Goal: Information Seeking & Learning: Learn about a topic

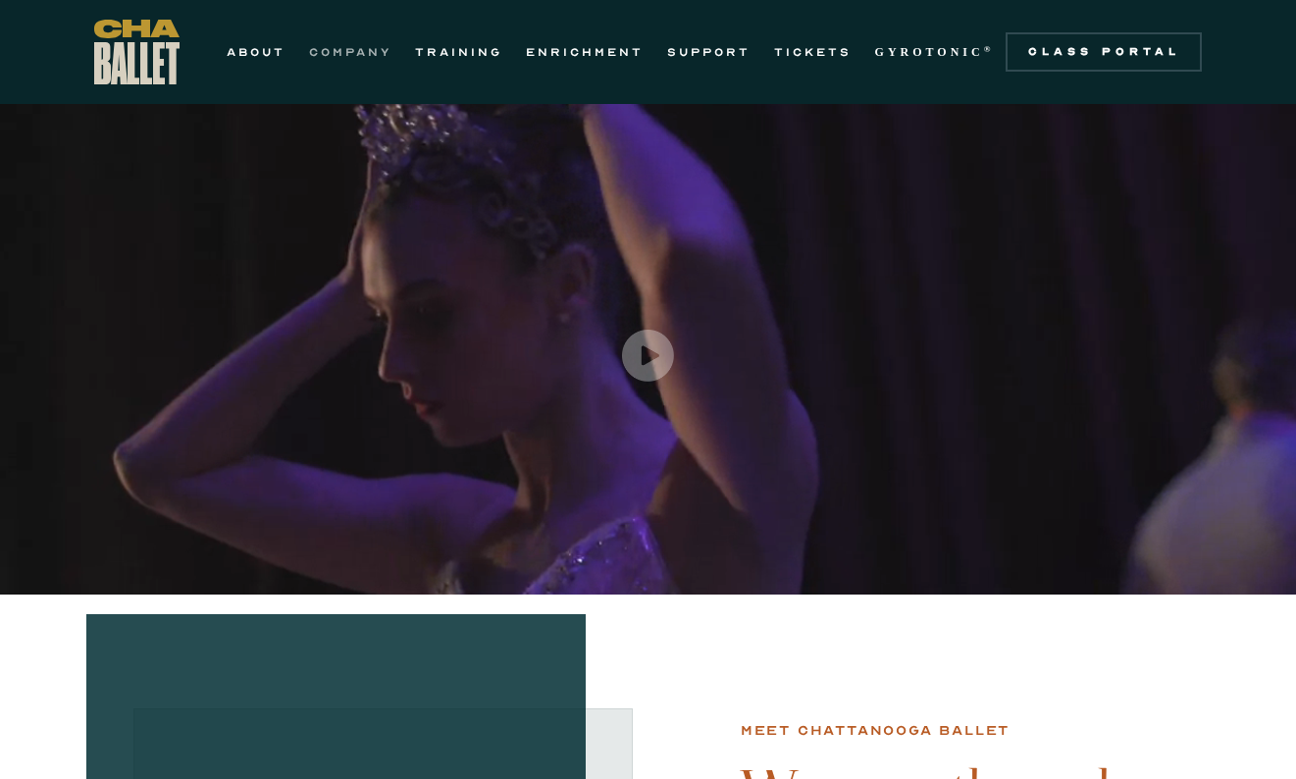
click at [338, 56] on link "COMPANY" at bounding box center [350, 52] width 82 height 24
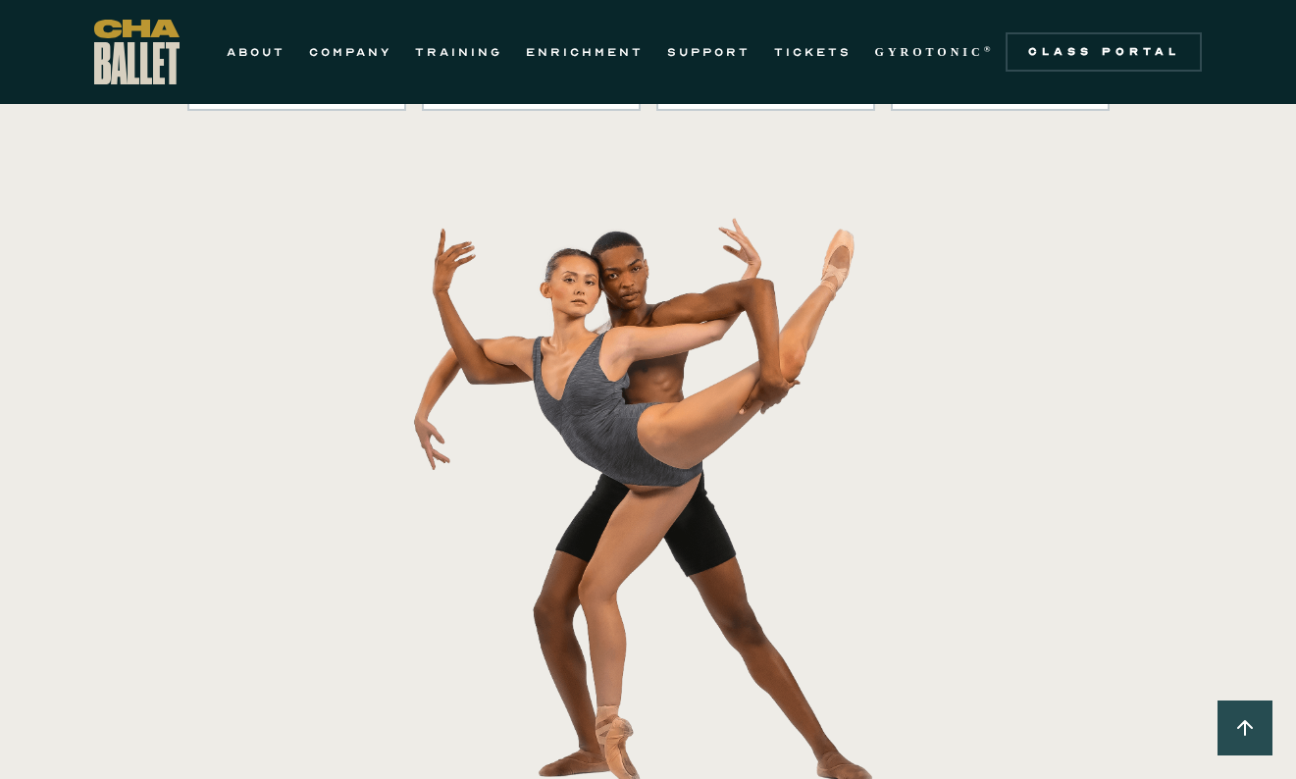
scroll to position [356, 0]
click at [627, 57] on link "ENRICHMENT" at bounding box center [585, 52] width 118 height 24
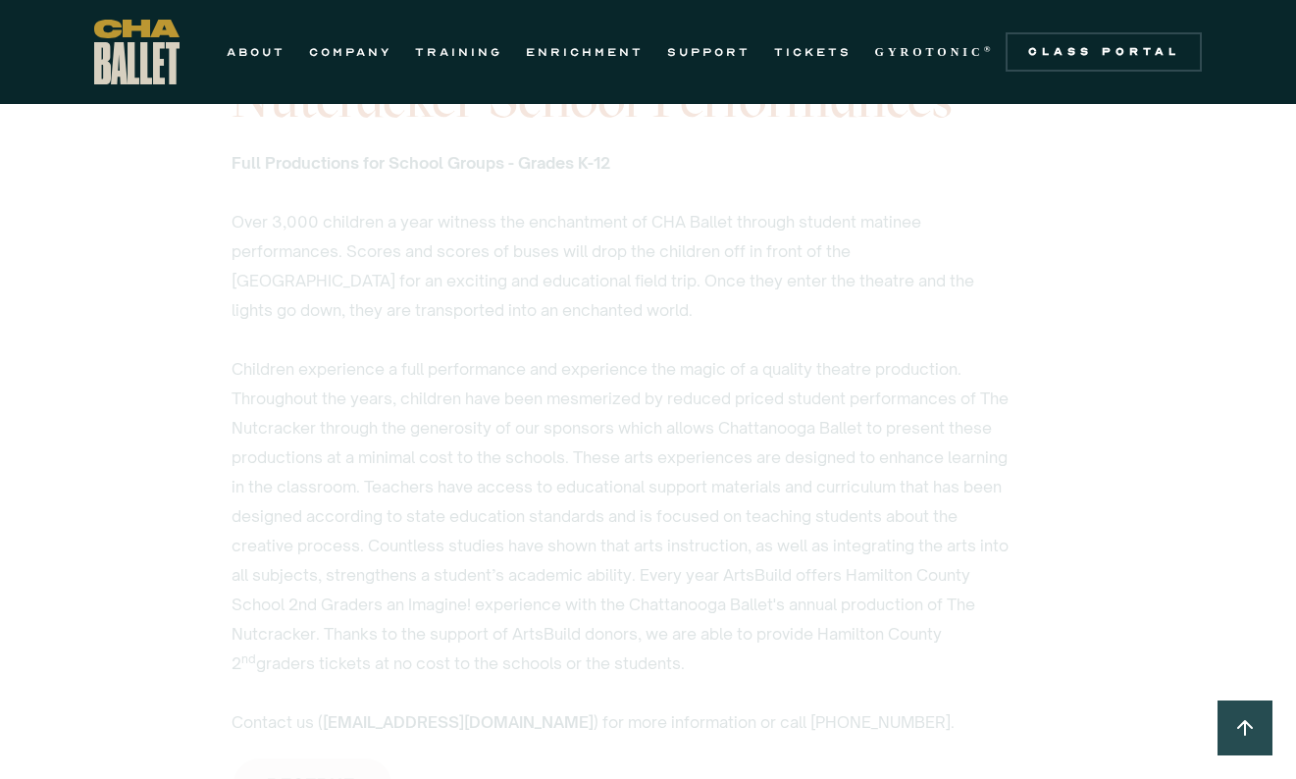
scroll to position [3155, 0]
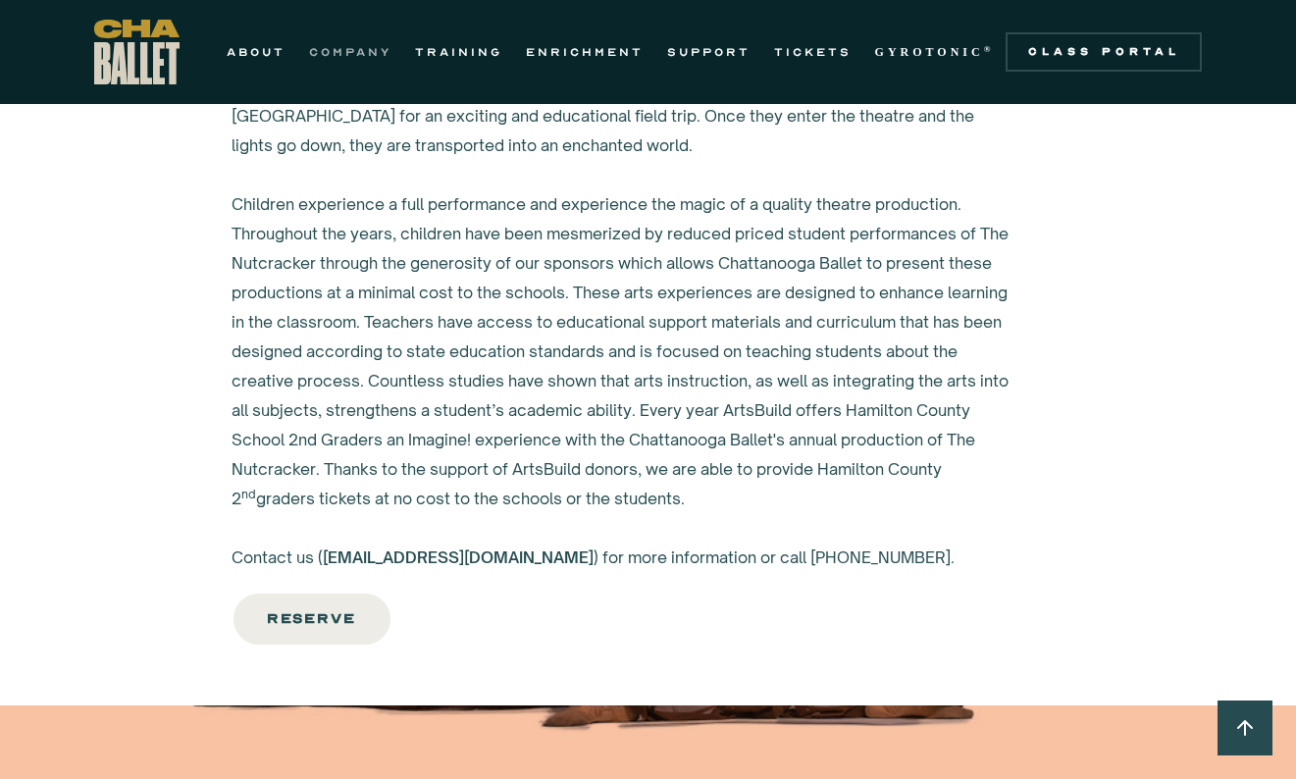
click at [345, 53] on link "COMPANY" at bounding box center [350, 52] width 82 height 24
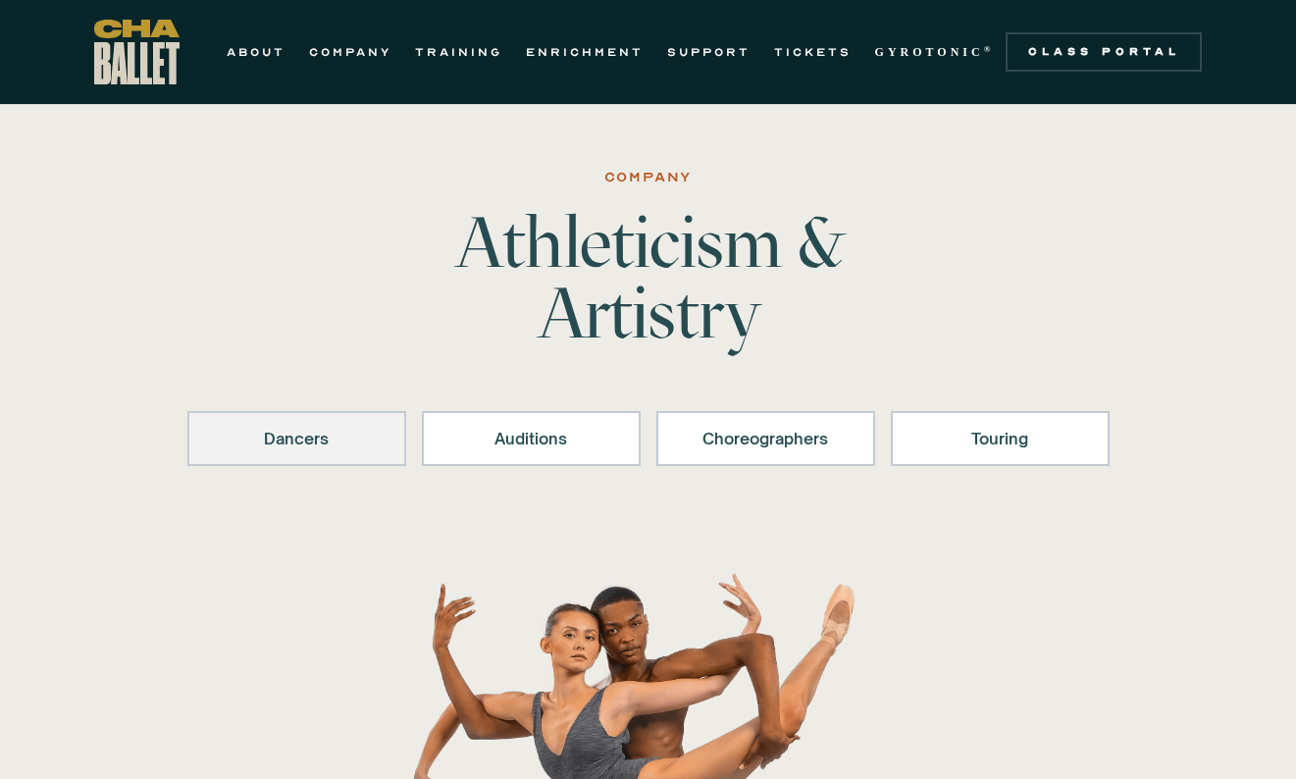
click at [315, 464] on link "Dancers" at bounding box center [296, 438] width 219 height 55
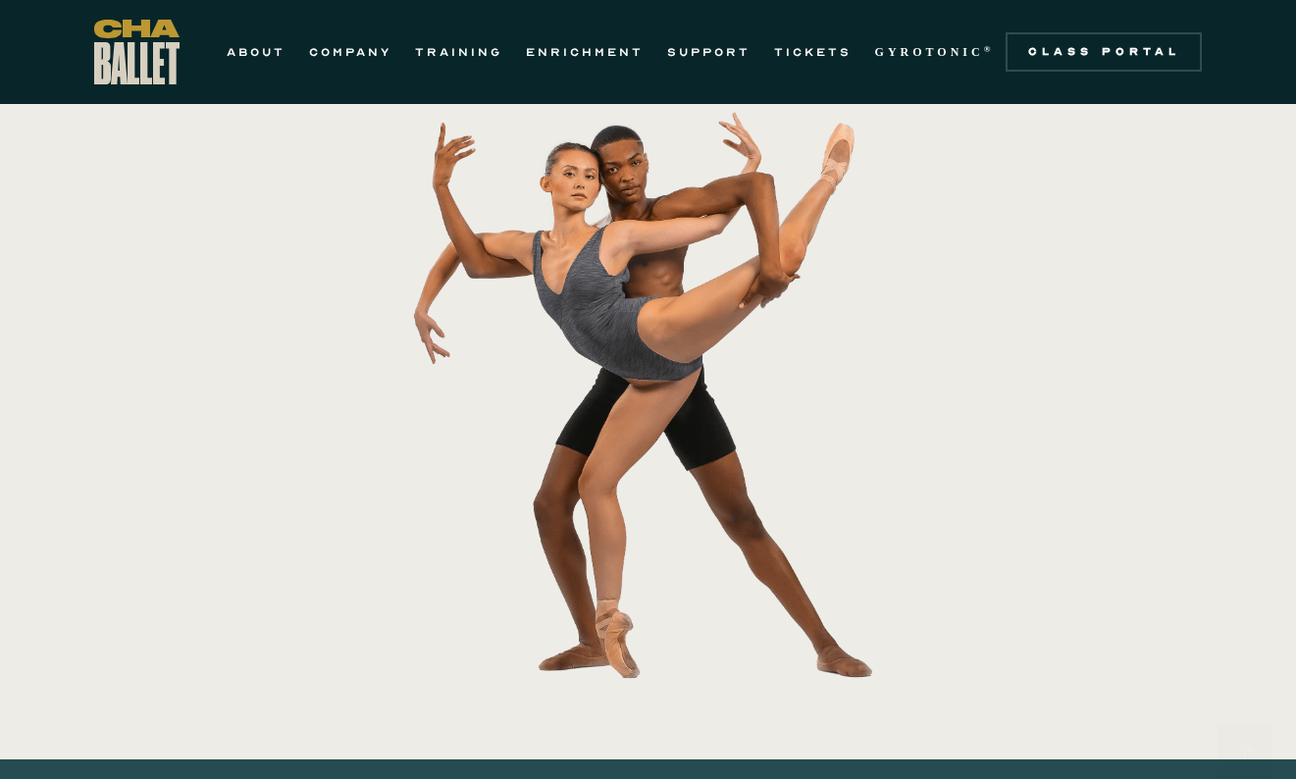
scroll to position [250, 0]
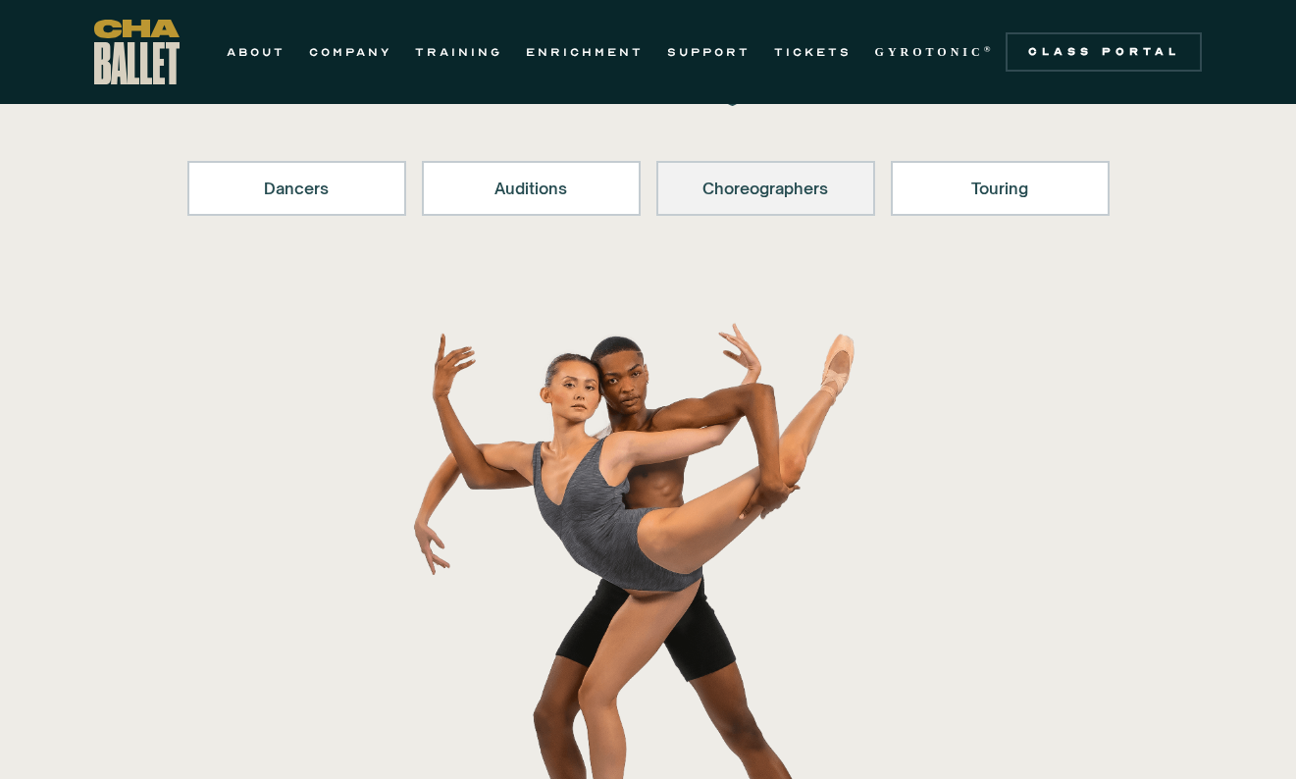
click at [783, 200] on link "Choreographers" at bounding box center [766, 188] width 219 height 55
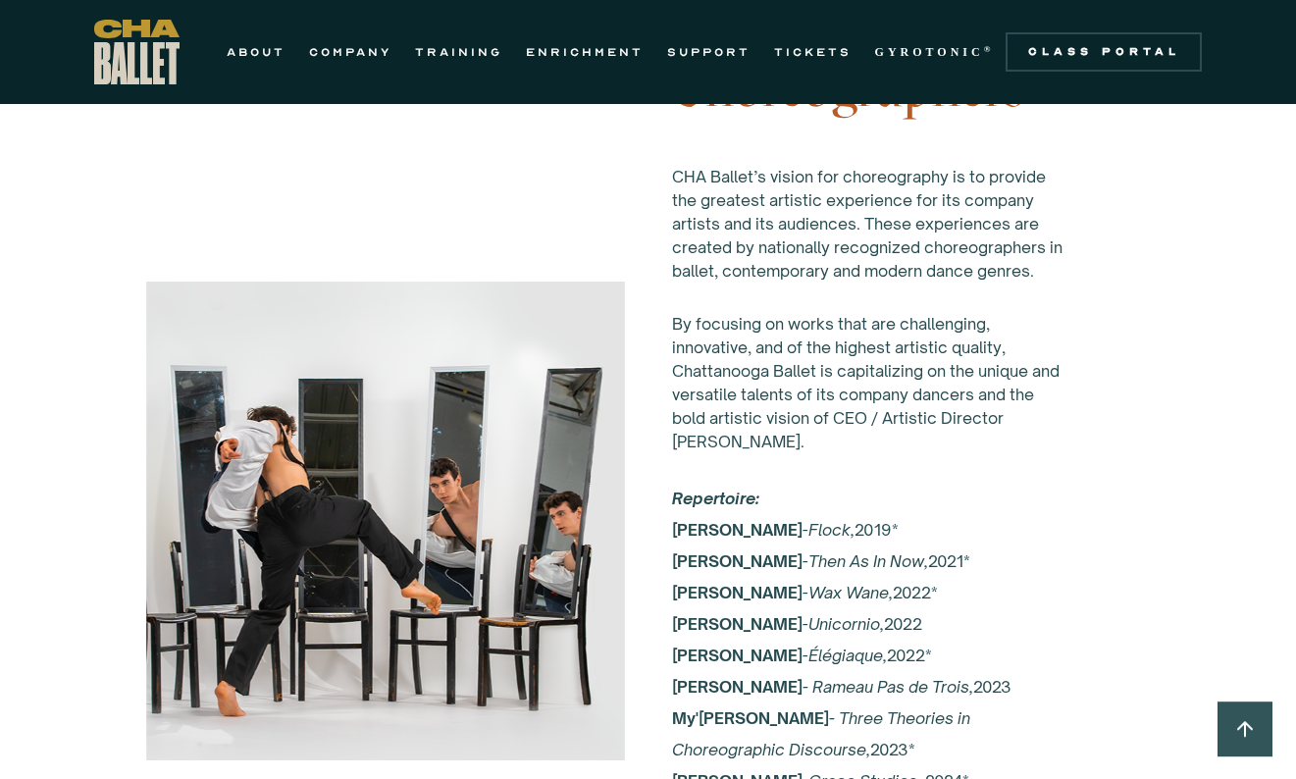
scroll to position [3100, 0]
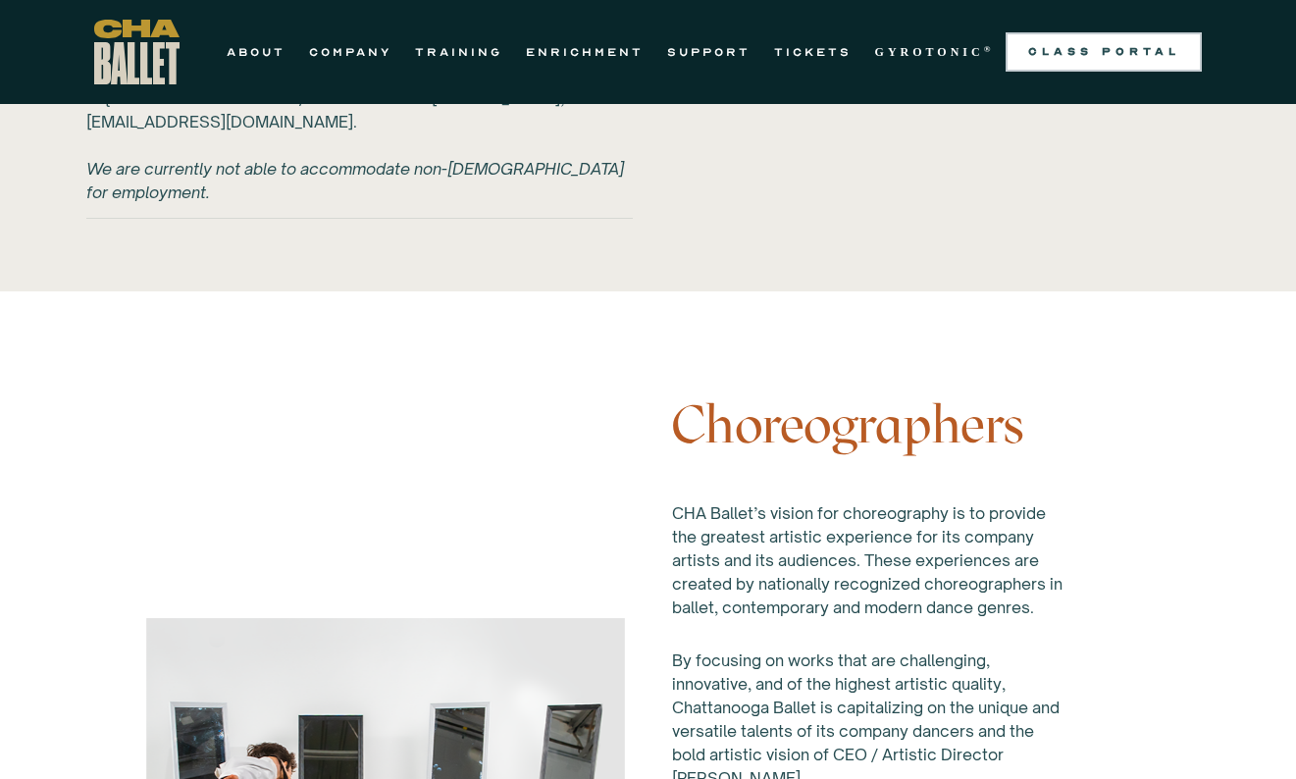
click at [1124, 52] on div "Class Portal" at bounding box center [1104, 52] width 173 height 16
click at [283, 48] on link "ABOUT" at bounding box center [256, 52] width 59 height 24
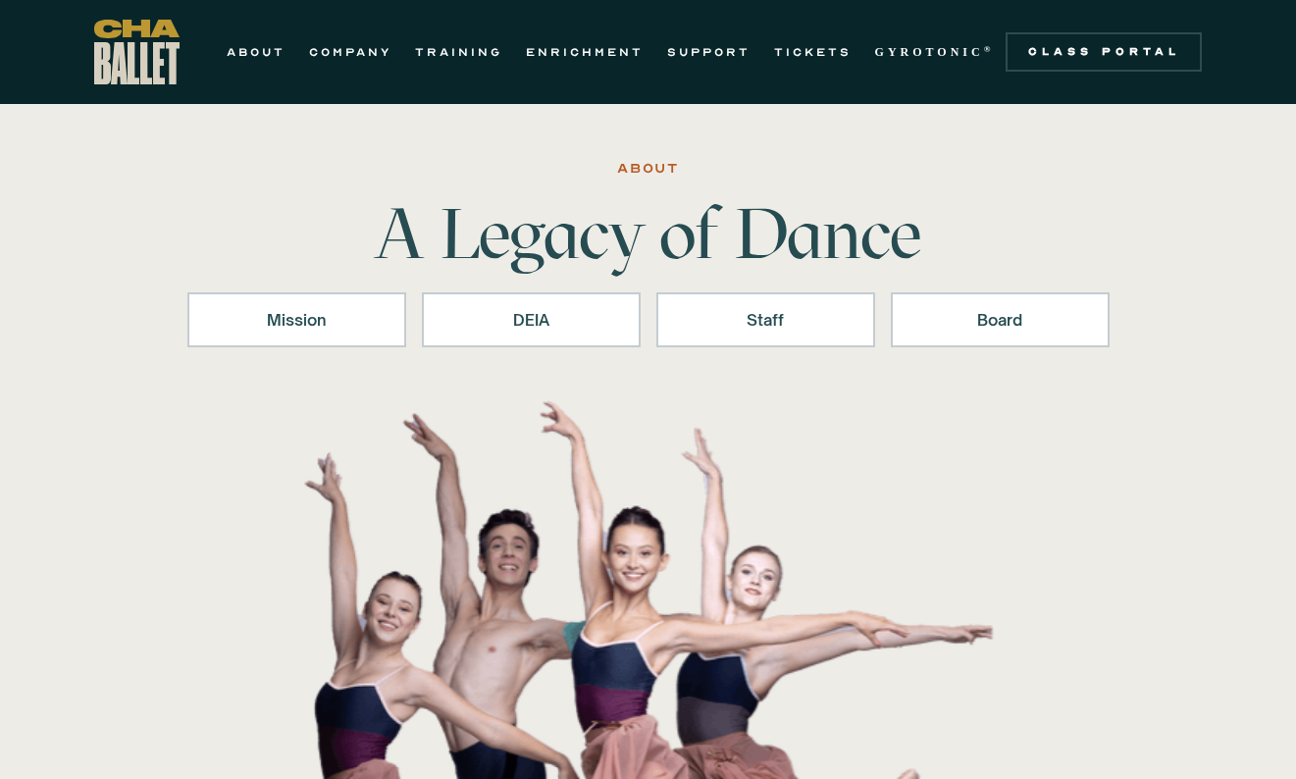
scroll to position [11, 0]
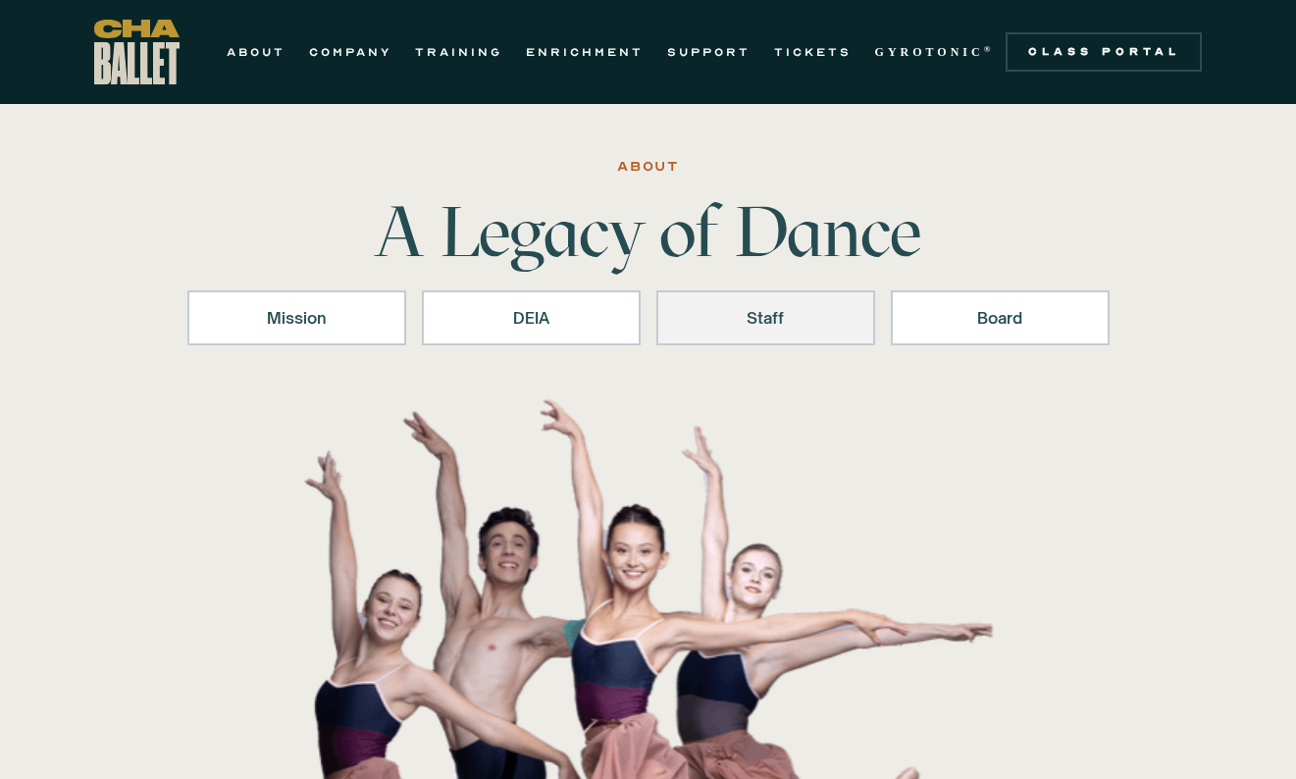
click at [738, 323] on div "Staff" at bounding box center [766, 318] width 168 height 24
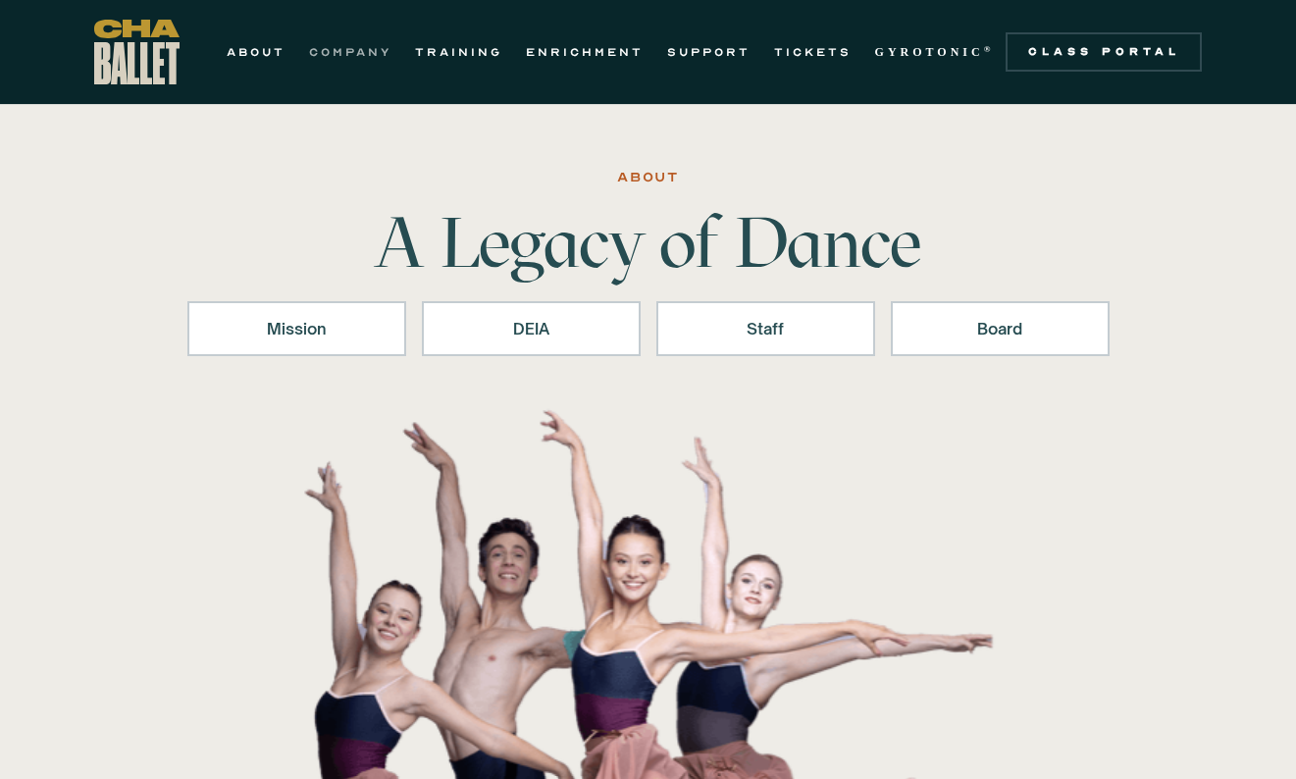
click at [353, 56] on link "COMPANY" at bounding box center [350, 52] width 82 height 24
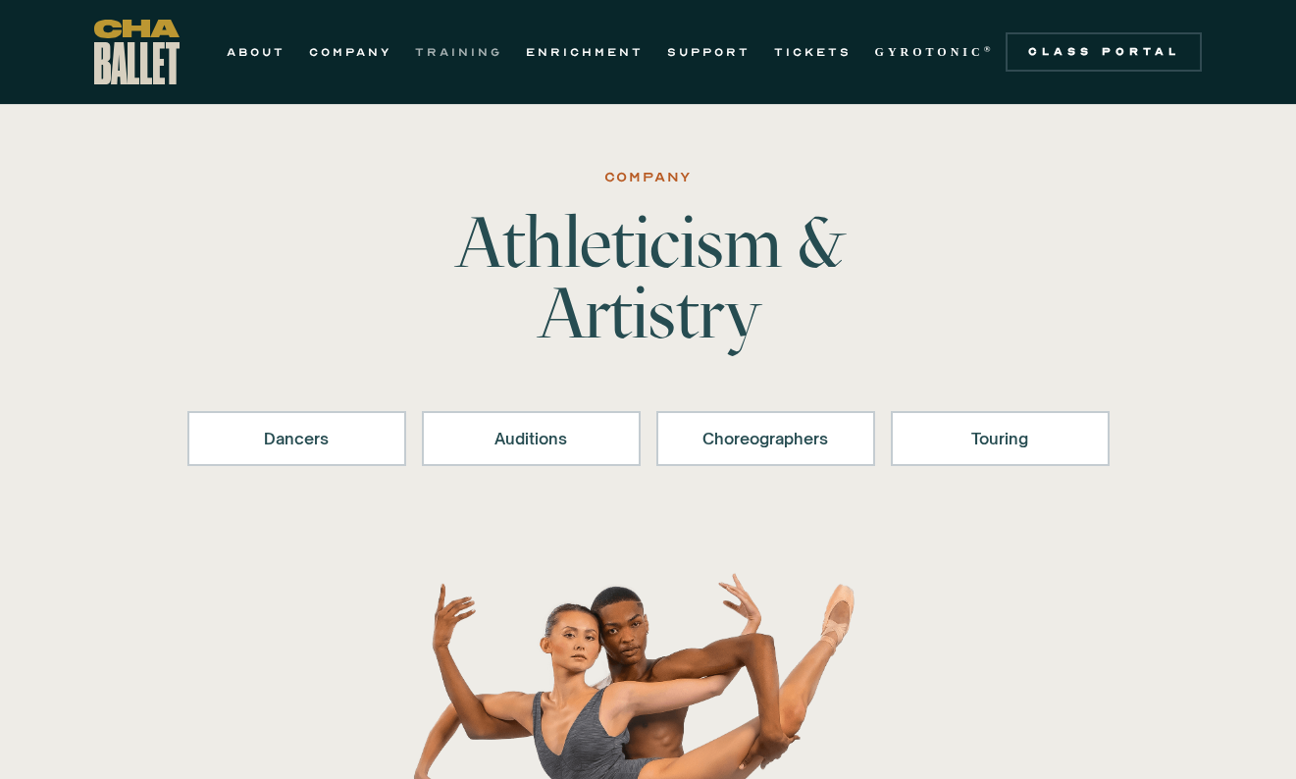
click at [458, 55] on link "TRAINING" at bounding box center [458, 52] width 87 height 24
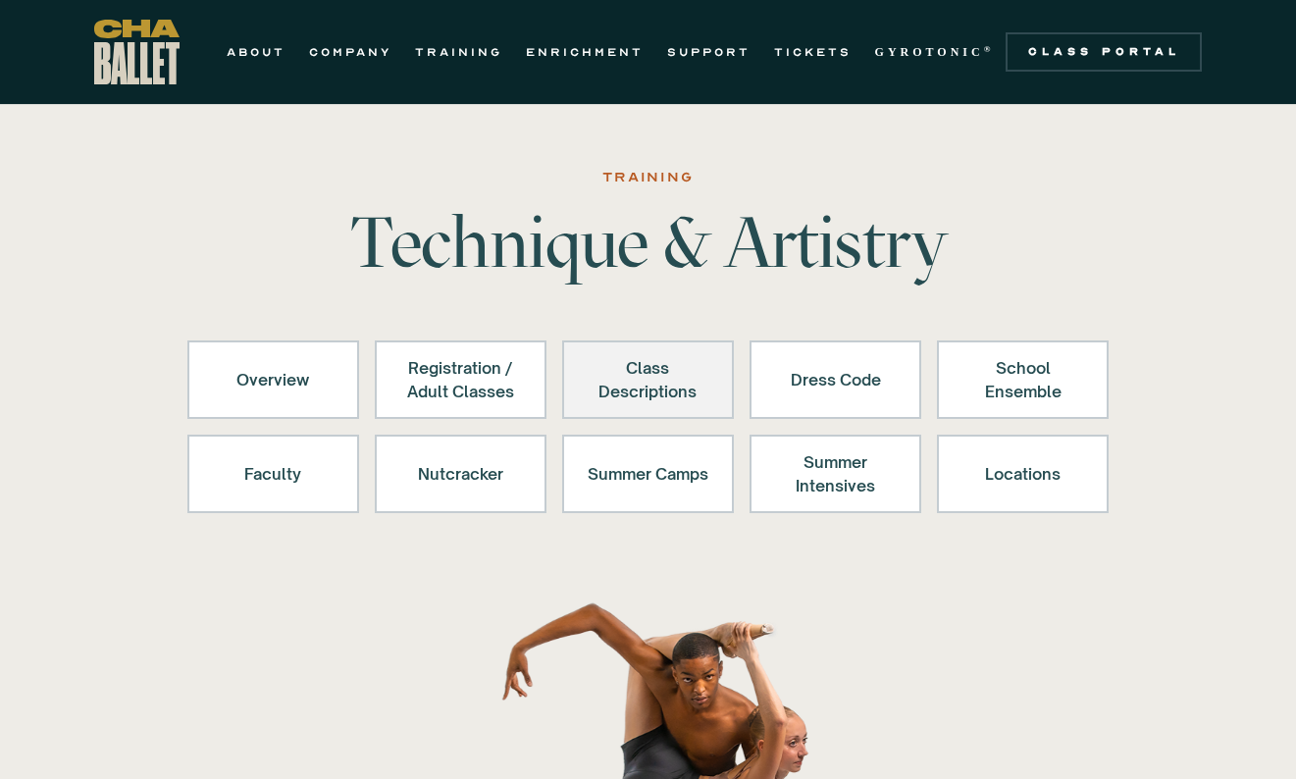
click at [706, 407] on link "Class Descriptions" at bounding box center [648, 380] width 172 height 79
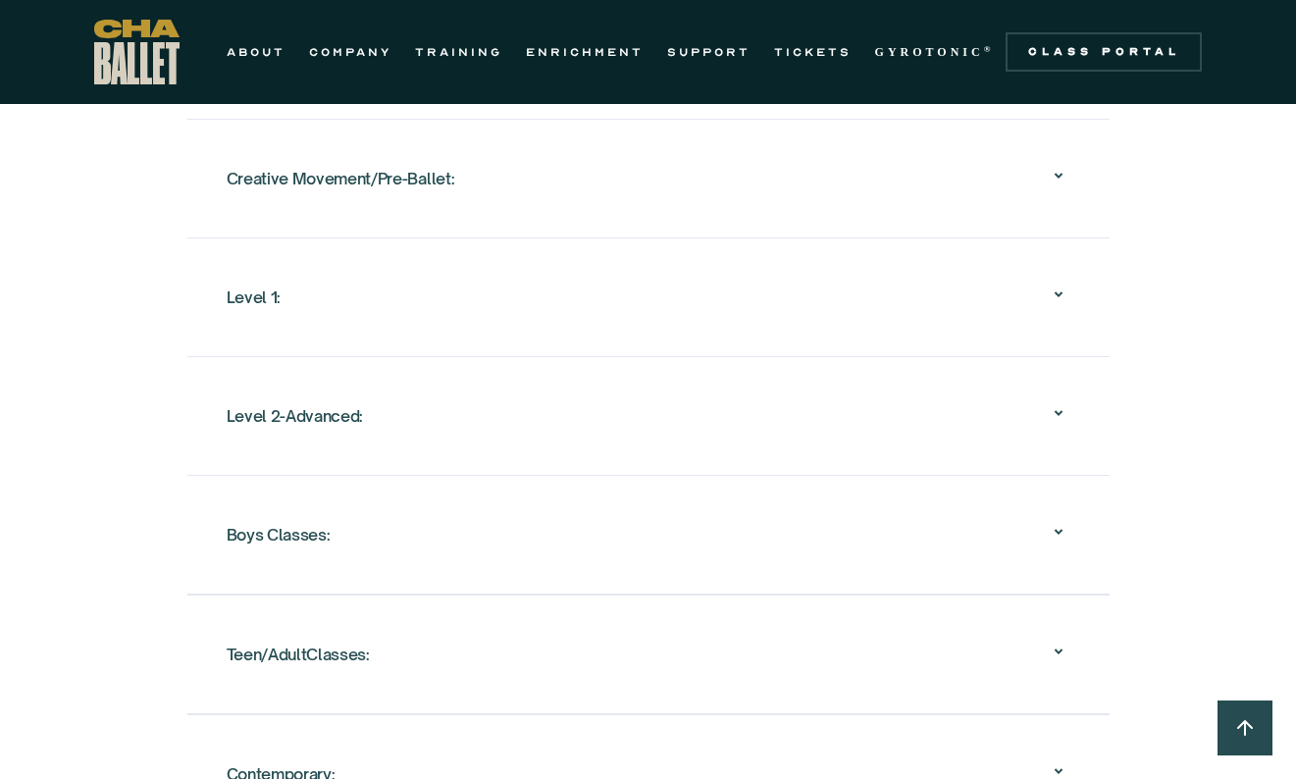
scroll to position [2118, 0]
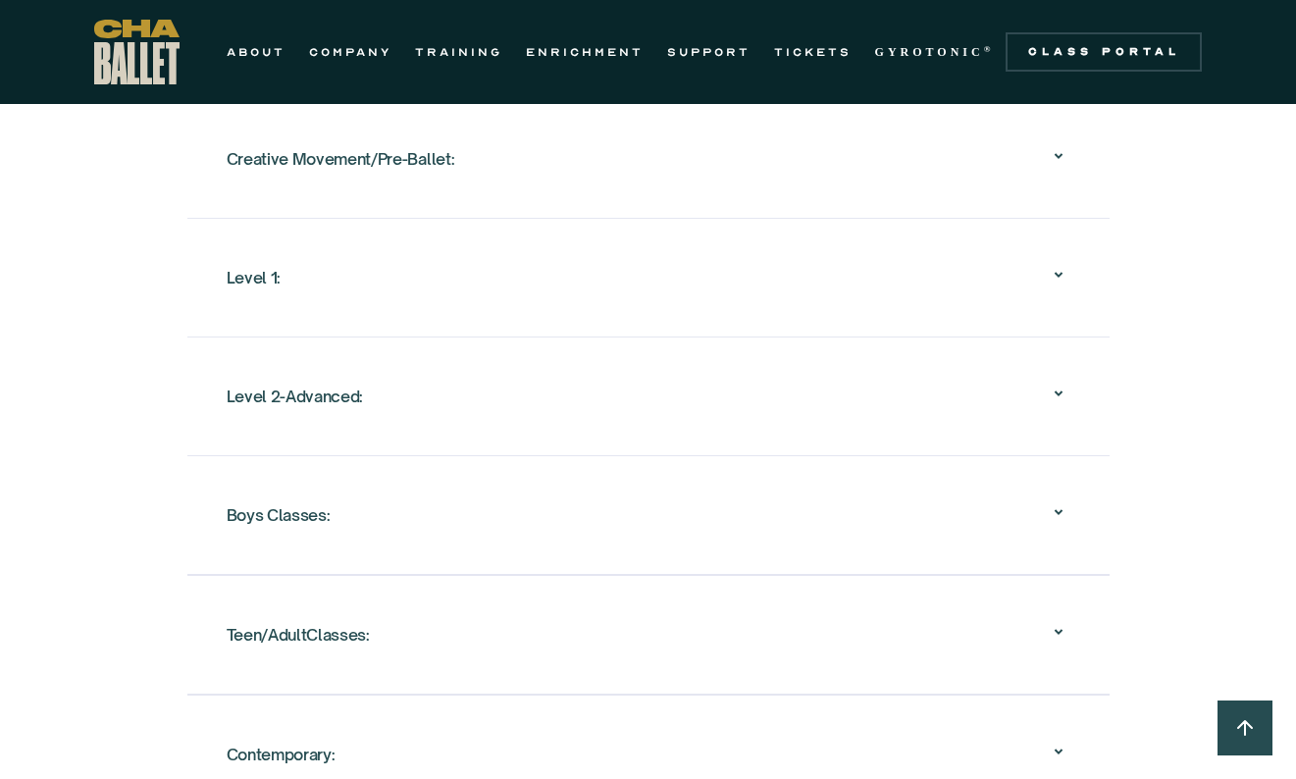
click at [373, 160] on div "Creative Movement/Pre-Ballet:" at bounding box center [341, 158] width 229 height 35
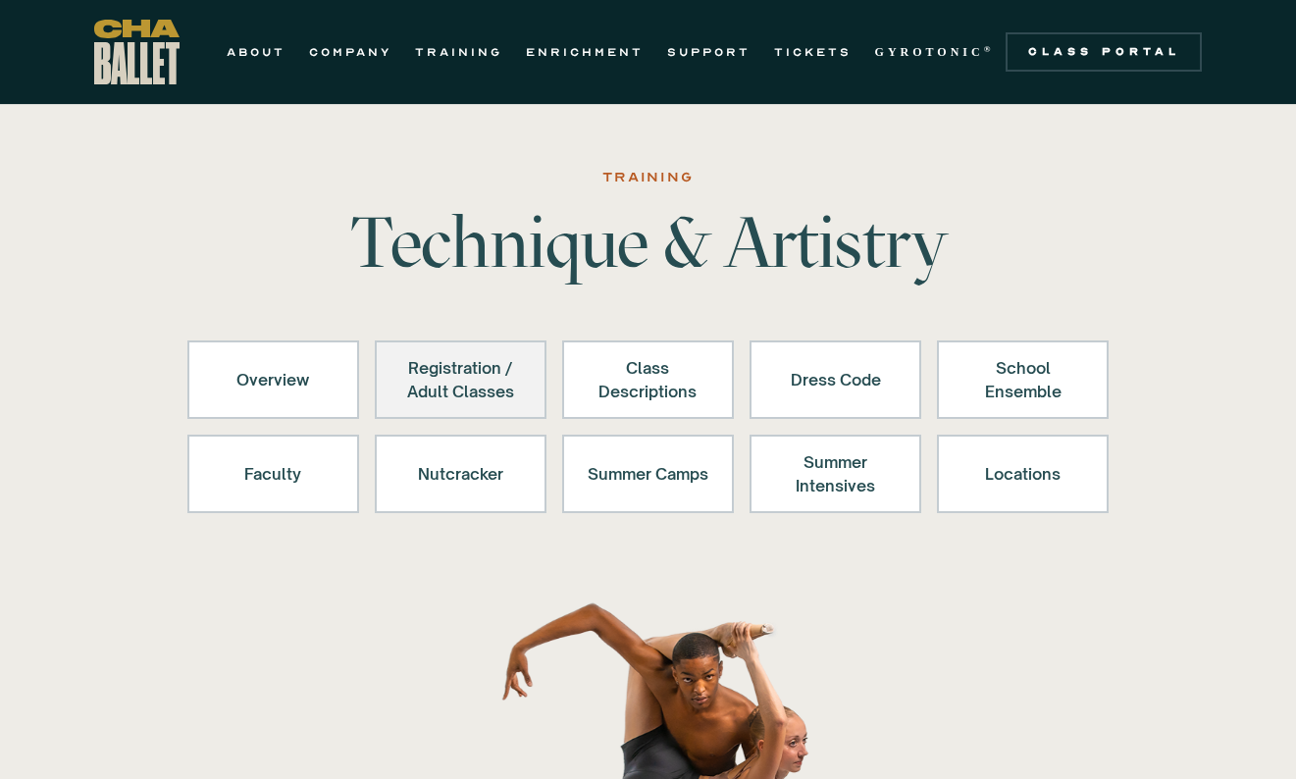
scroll to position [0, 0]
click at [467, 387] on div "Registration / Adult Classes" at bounding box center [460, 379] width 121 height 47
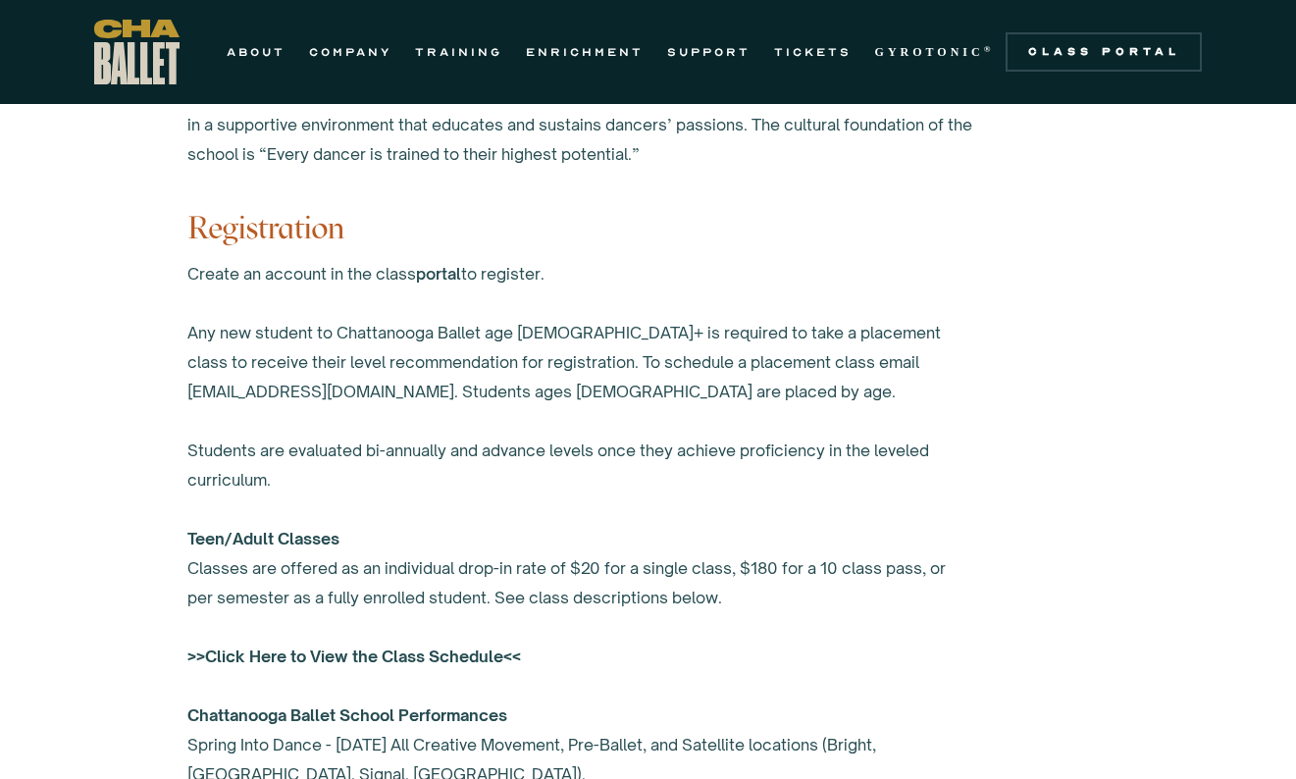
scroll to position [1223, 0]
click at [454, 271] on link "portal" at bounding box center [438, 273] width 45 height 20
